Goal: Information Seeking & Learning: Learn about a topic

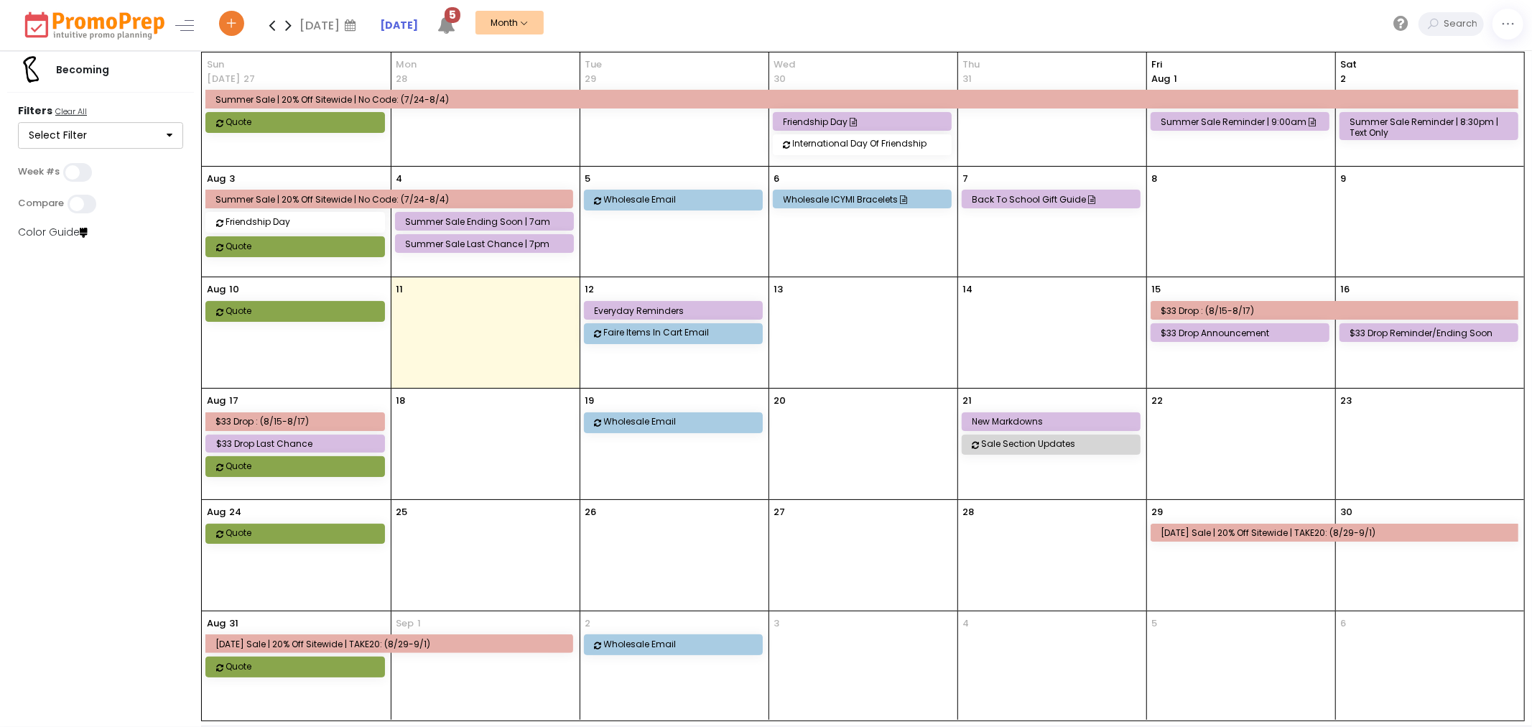
click at [437, 24] on li "[DATE]" at bounding box center [408, 25] width 57 height 50
click at [450, 24] on icon at bounding box center [446, 25] width 18 height 18
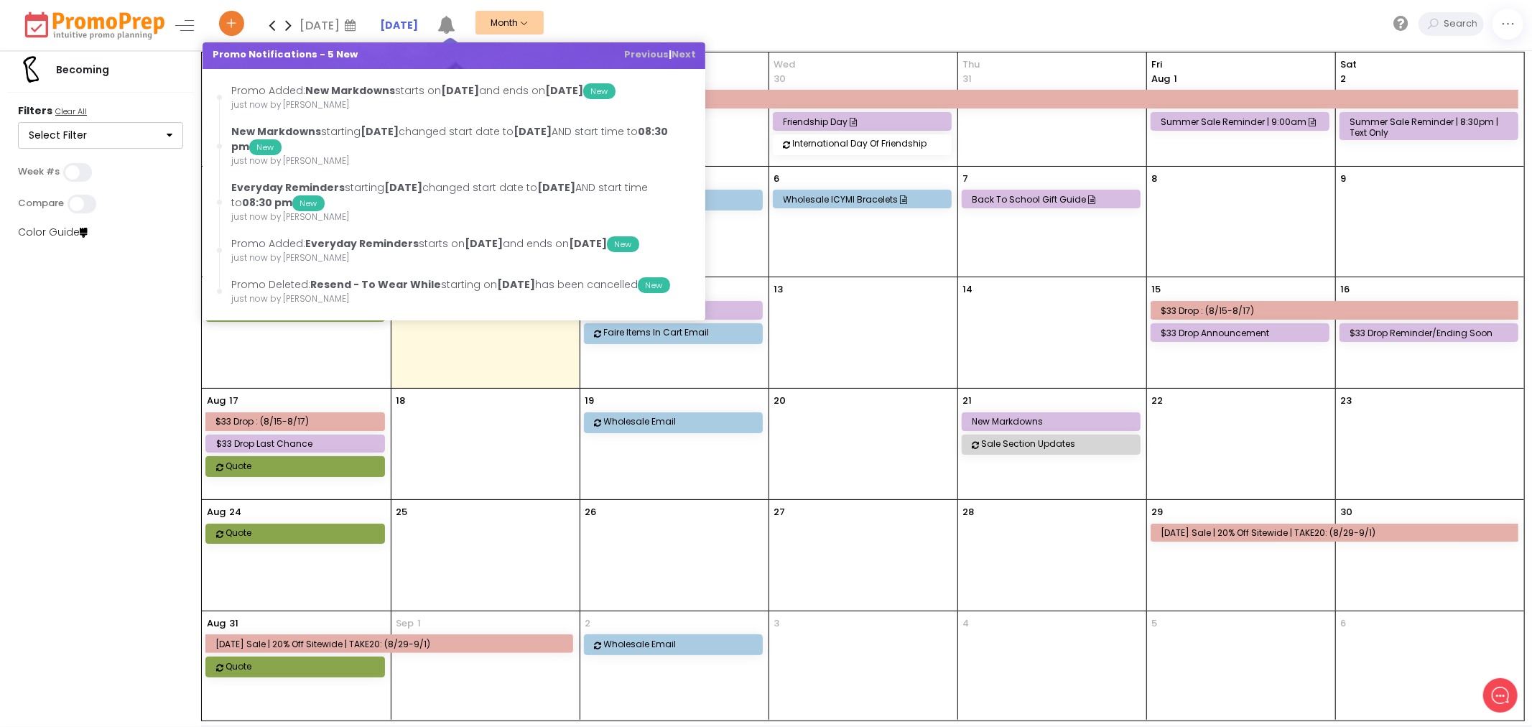
click at [651, 24] on div "[DATE] [DATE] Su Mo Tu We Th Fr Sa 27 28 29 30 31 1 2 3 4 5 6 7 8 9 10 11 12 13…" at bounding box center [873, 25] width 1316 height 50
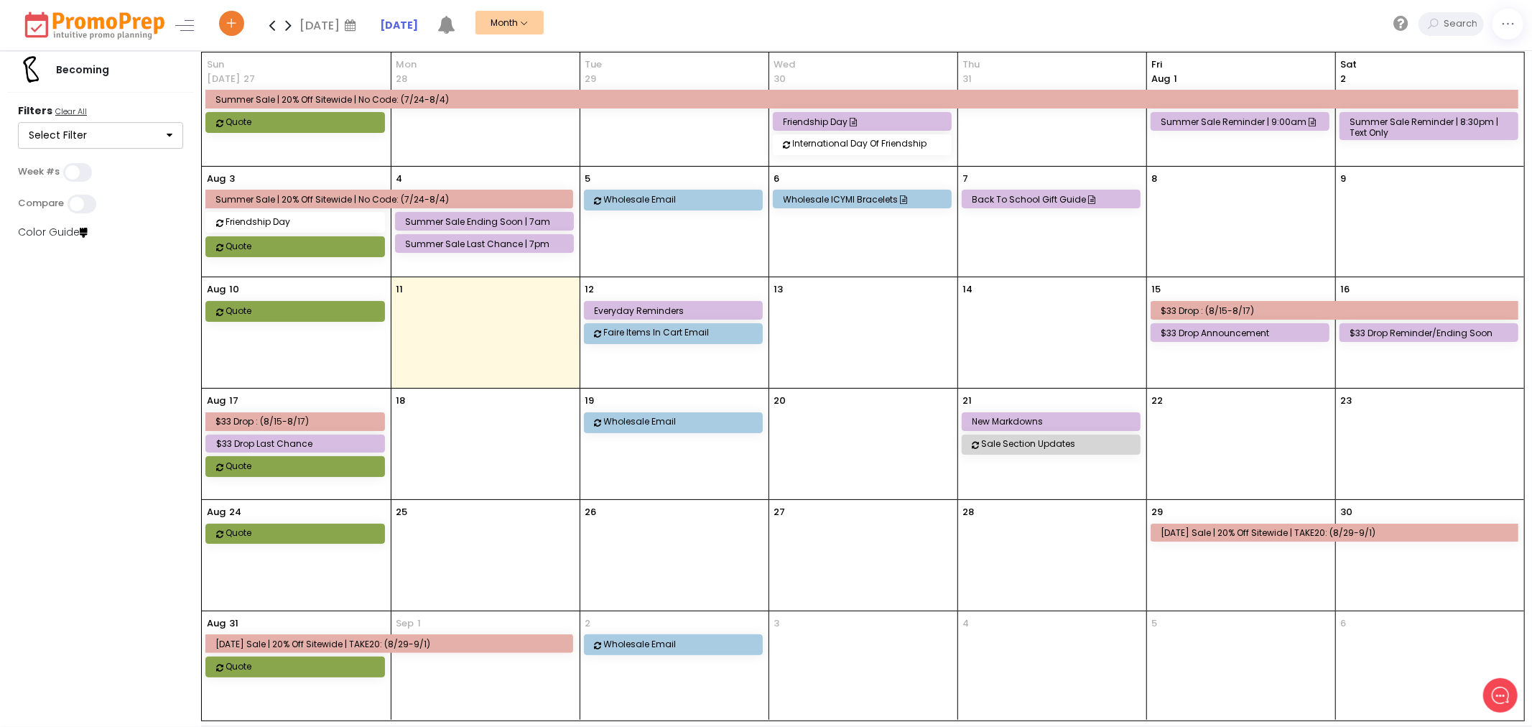
click at [1204, 330] on div "$33 Drop Announcement" at bounding box center [1242, 332] width 162 height 11
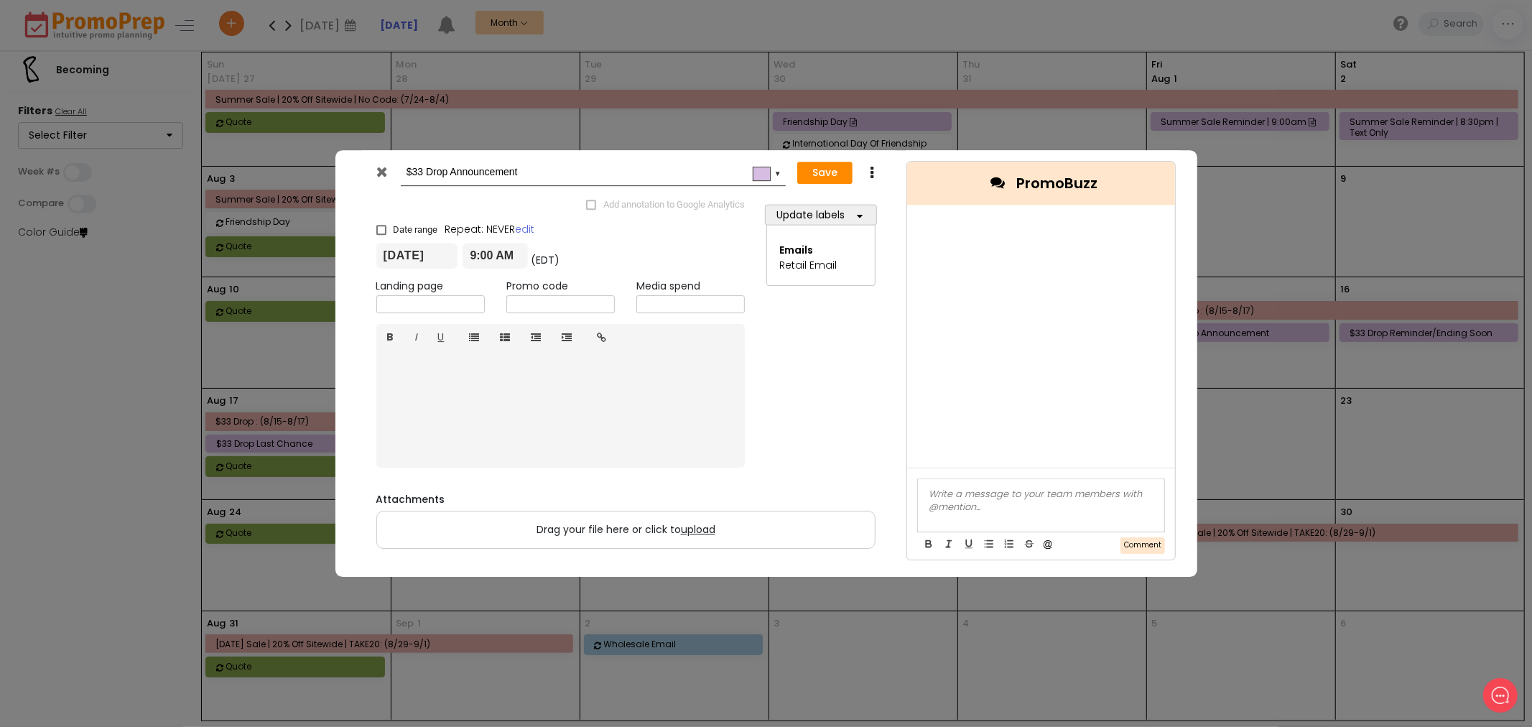
click at [376, 170] on icon at bounding box center [381, 171] width 11 height 14
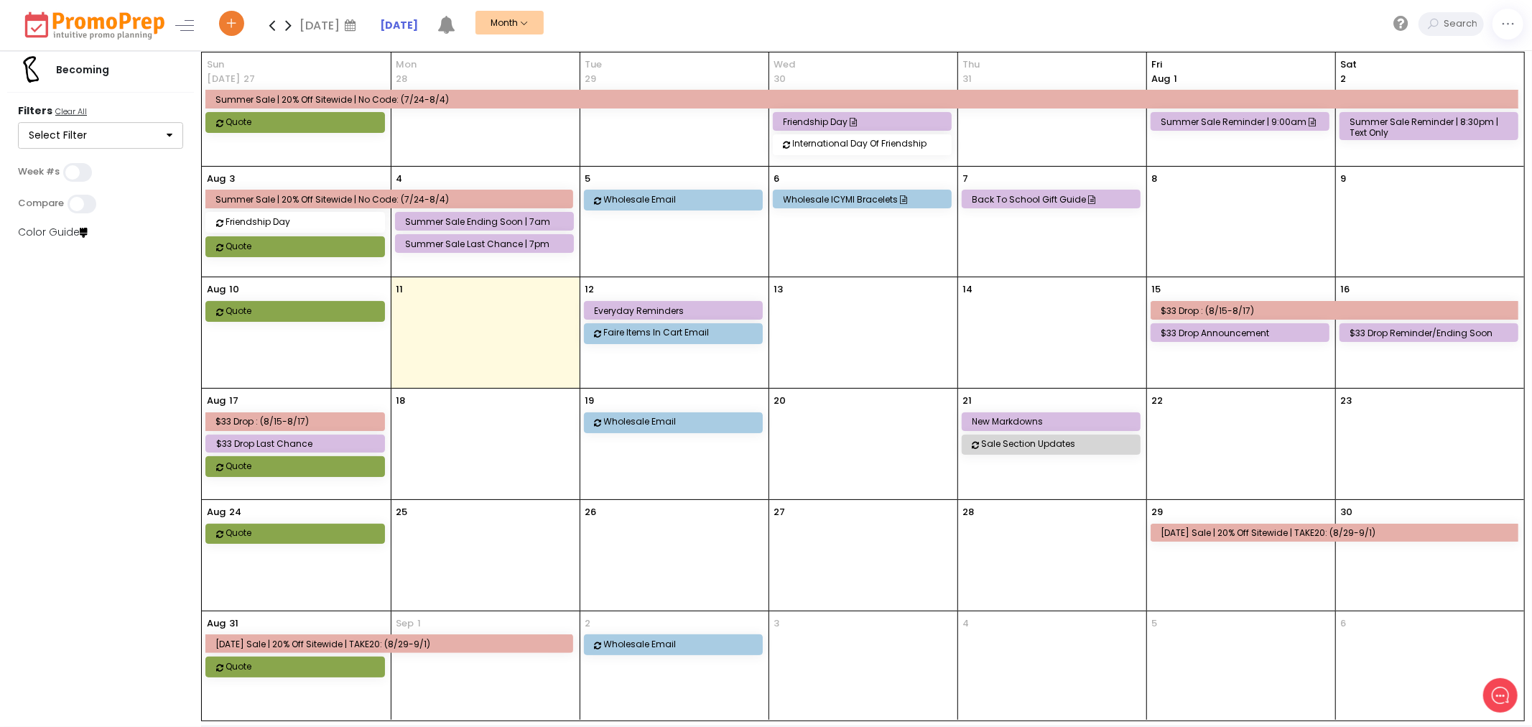
click at [1483, 331] on div "$33 Drop Reminder/Ending Soon" at bounding box center [1431, 332] width 162 height 11
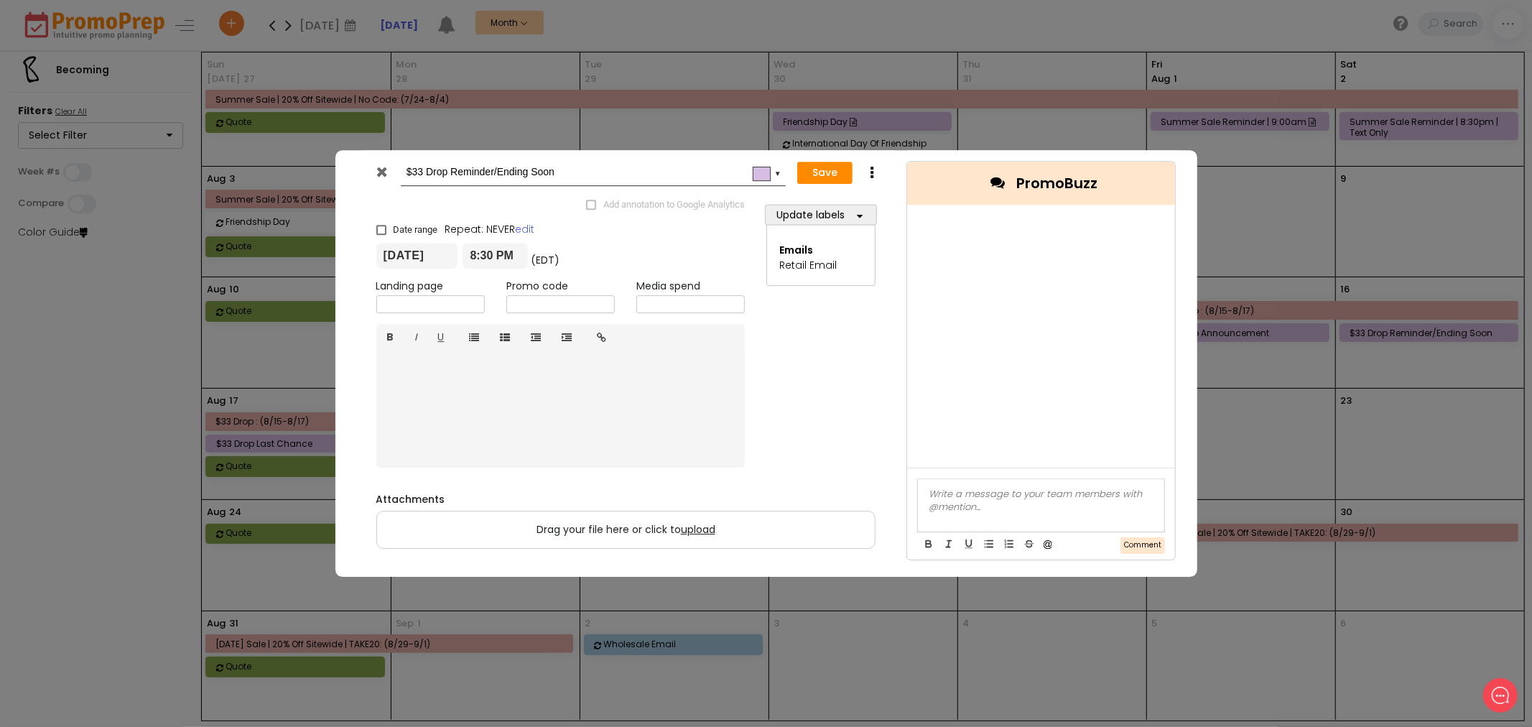
click at [379, 167] on icon at bounding box center [381, 171] width 11 height 14
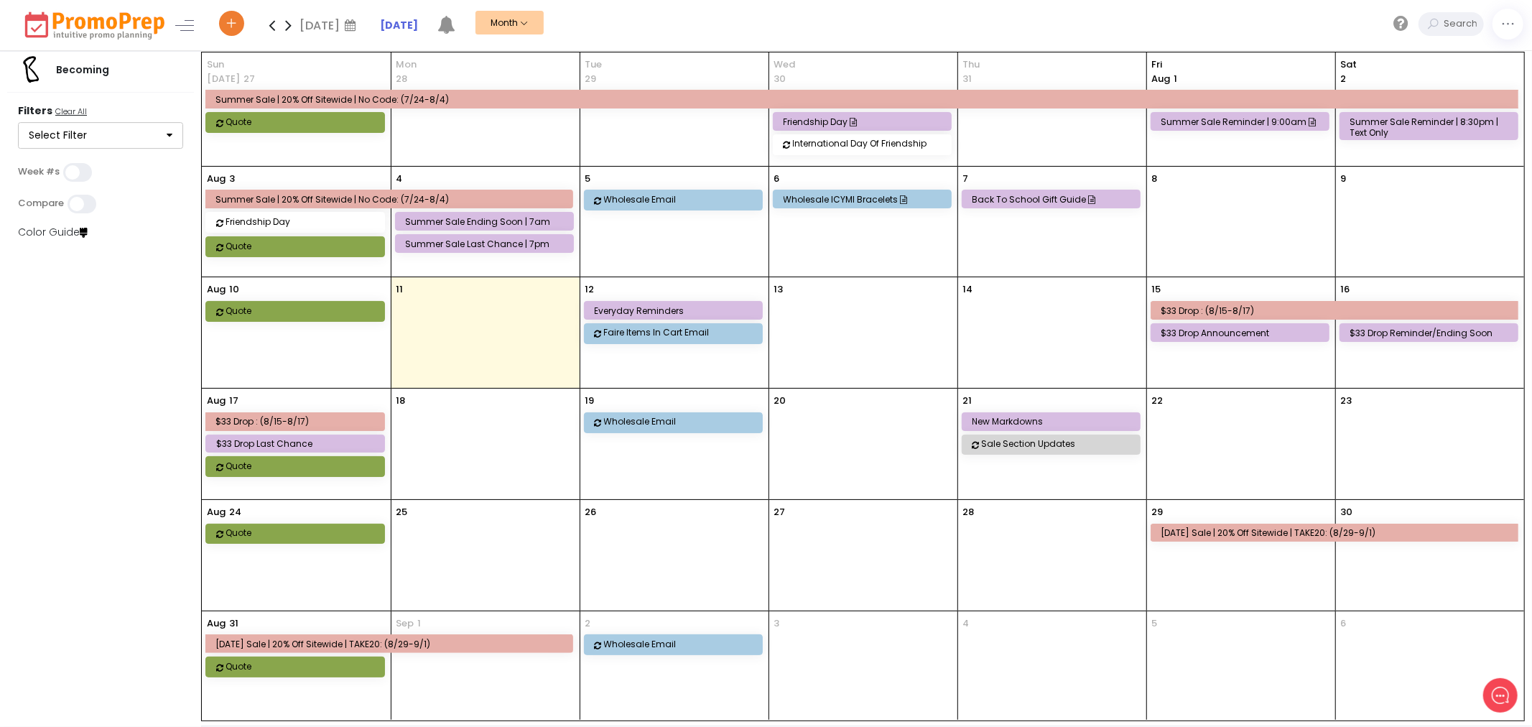
click at [312, 433] on div "[DATE] $33 Drop : (8/15-8/17) $33 Drop Last Chance Quote" at bounding box center [296, 444] width 189 height 111
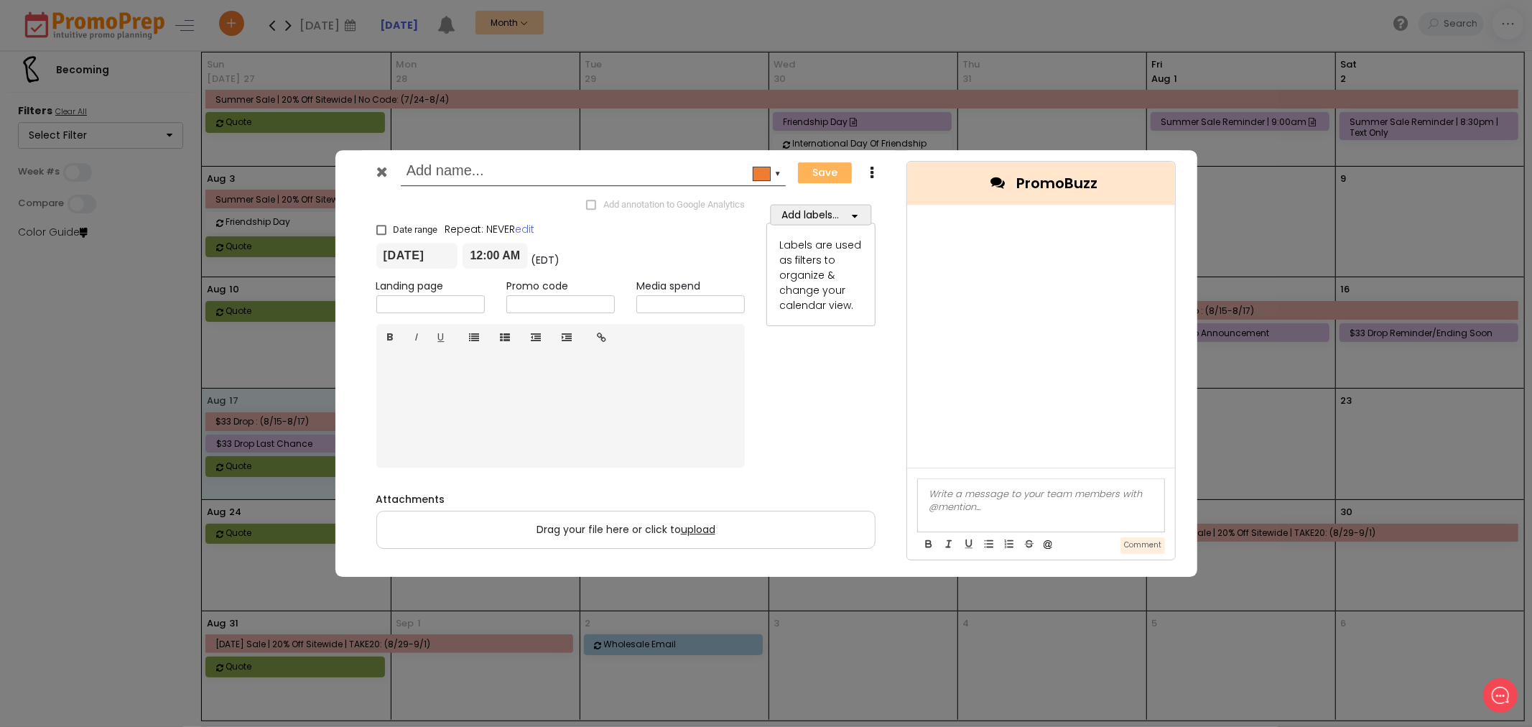
click at [384, 165] on icon at bounding box center [381, 171] width 11 height 14
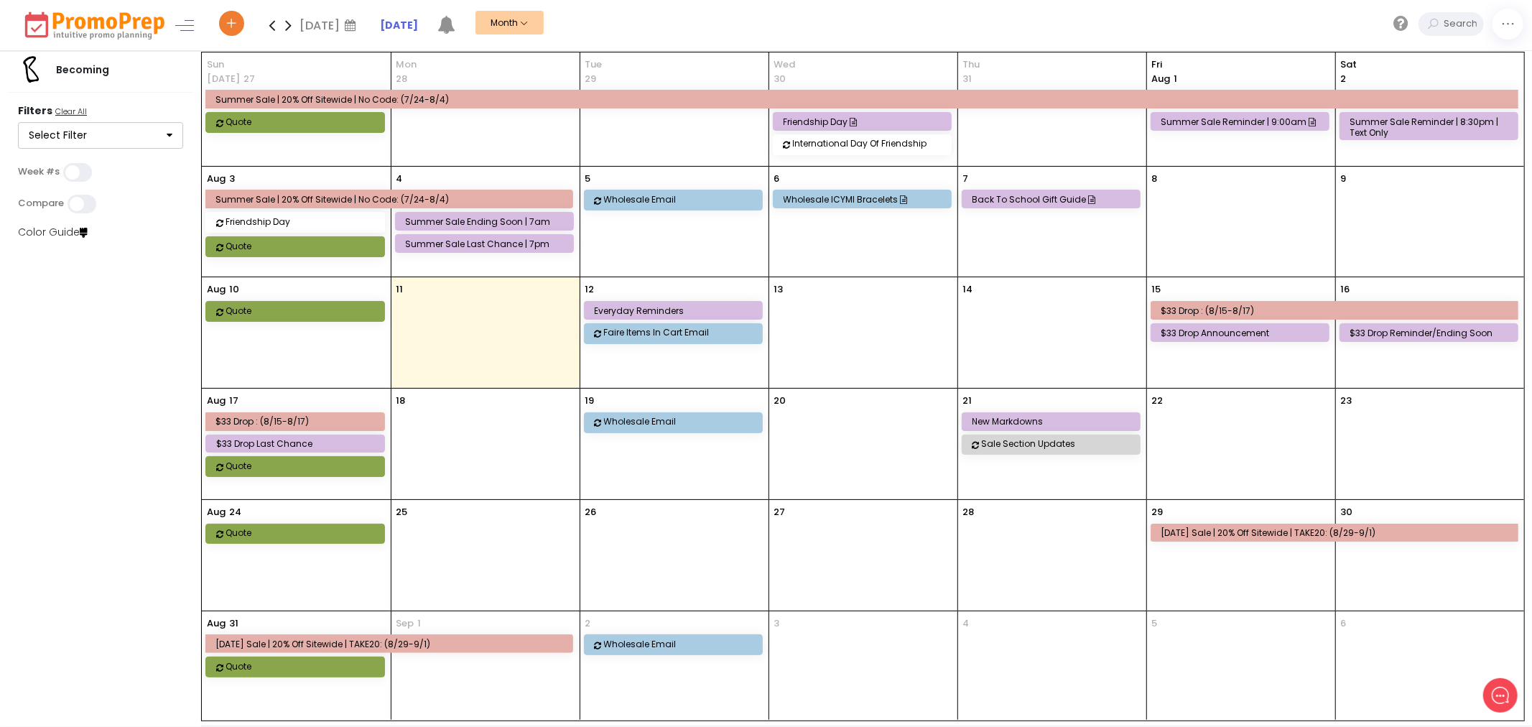
click at [292, 449] on div "$33 Drop Last Chance" at bounding box center [297, 443] width 162 height 11
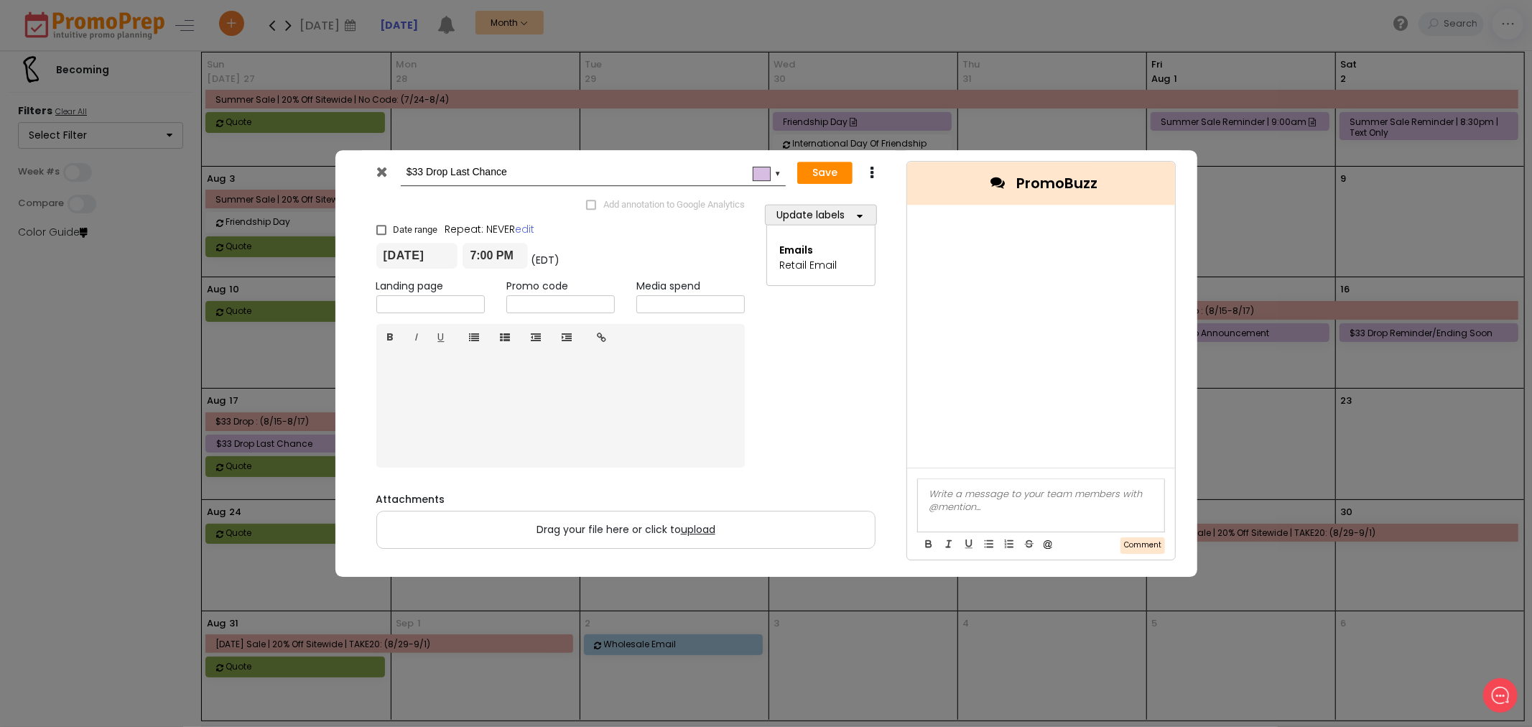
click at [381, 172] on icon at bounding box center [381, 171] width 11 height 14
